Goal: Navigation & Orientation: Find specific page/section

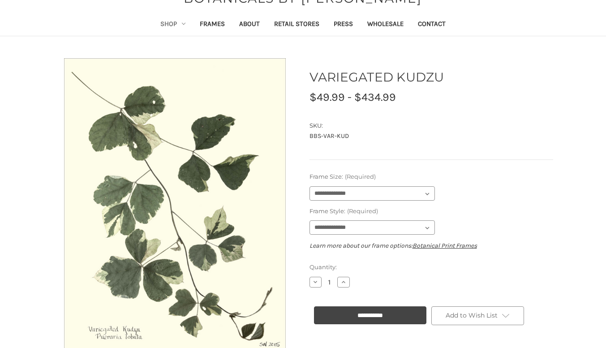
scroll to position [37, 0]
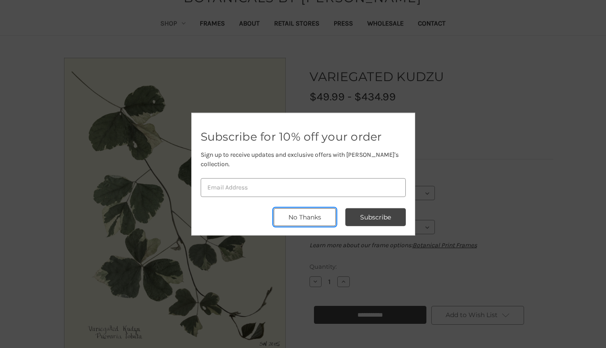
click at [319, 213] on button "No Thanks" at bounding box center [305, 217] width 62 height 18
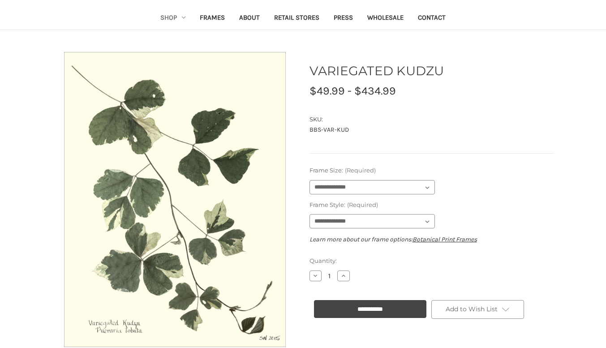
scroll to position [0, 0]
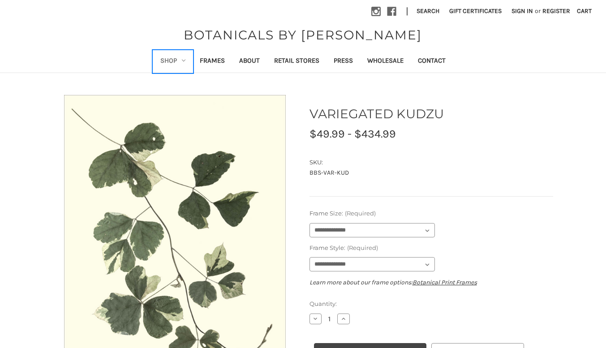
click at [178, 61] on link "Shop" at bounding box center [172, 62] width 39 height 22
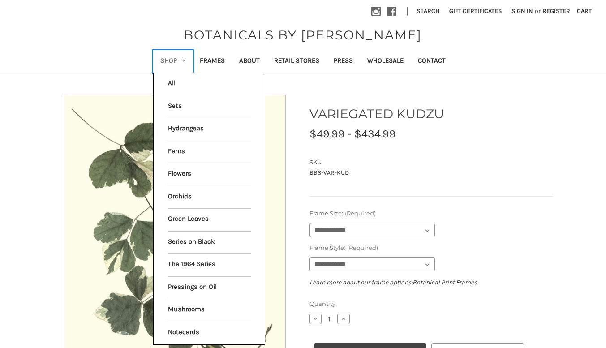
click at [178, 61] on link "Shop" at bounding box center [172, 62] width 39 height 22
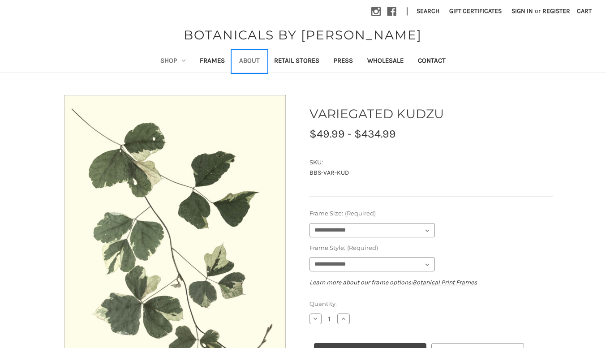
click at [246, 56] on link "About" at bounding box center [249, 62] width 35 height 22
